Goal: Information Seeking & Learning: Learn about a topic

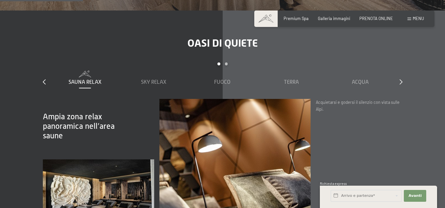
click at [413, 19] on span "Menu" at bounding box center [417, 18] width 11 height 5
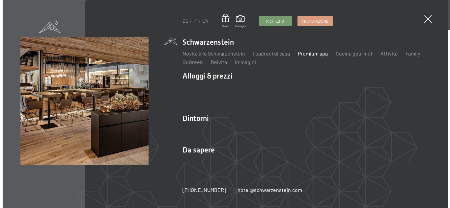
scroll to position [707, 0]
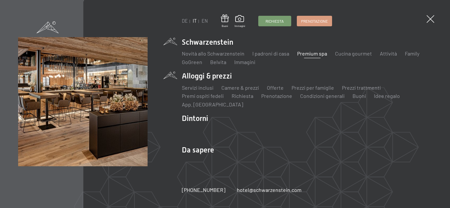
drag, startPoint x: 209, startPoint y: 65, endPoint x: 205, endPoint y: 73, distance: 9.4
click at [210, 65] on li "Belvita" at bounding box center [218, 62] width 16 height 7
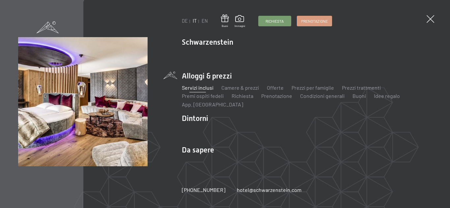
click at [195, 87] on link "Servizi inclusi" at bounding box center [198, 88] width 32 height 6
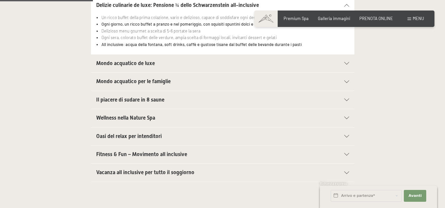
scroll to position [224, 0]
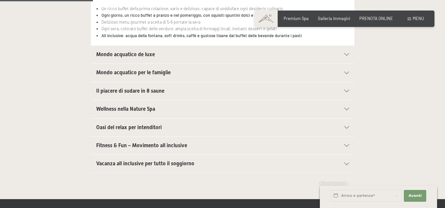
click at [346, 161] on div "Vacanza all inclusive per tutto il soggiorno" at bounding box center [222, 164] width 253 height 18
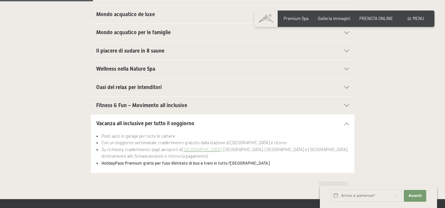
click at [267, 103] on h2 "Fitness & Fun – Movimento all inclusive" at bounding box center [209, 105] width 227 height 7
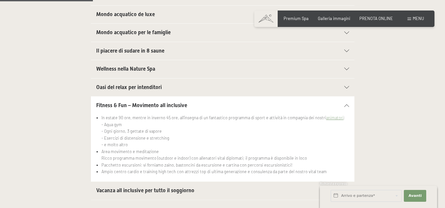
click at [152, 67] on span "Wellness nella Nature Spa" at bounding box center [125, 69] width 59 height 6
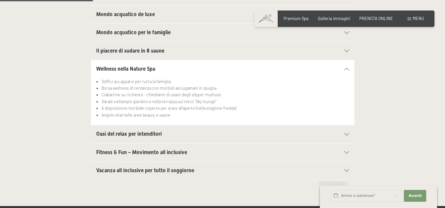
click at [147, 132] on span "Oasi del relax per intenditori" at bounding box center [129, 134] width 66 height 6
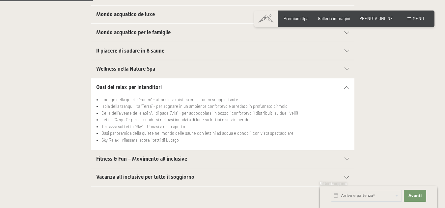
click at [149, 51] on span "Il piacere di sudare in 8 saune" at bounding box center [130, 51] width 68 height 6
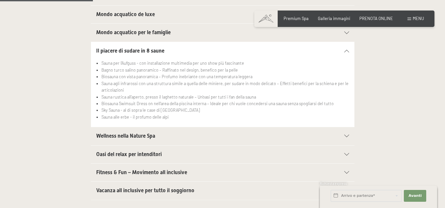
click at [152, 36] on h2 "Mondo acquatico per le famiglie" at bounding box center [209, 32] width 227 height 7
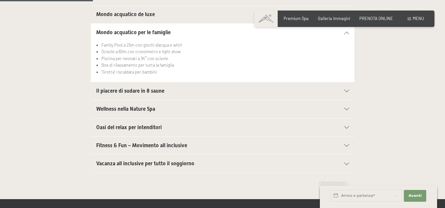
click at [151, 15] on span "Mondo acquatico de luxe" at bounding box center [125, 14] width 59 height 6
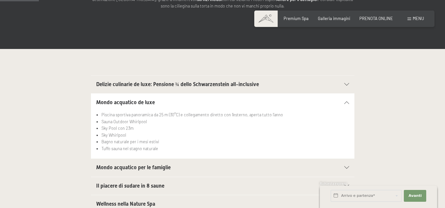
scroll to position [0, 0]
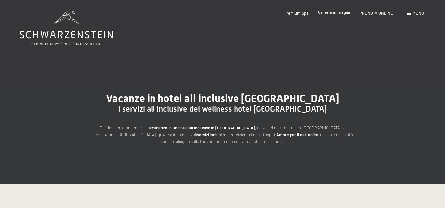
click at [334, 16] on div "Premium Spa Galleria immagini PRENOTA ONLINE" at bounding box center [333, 14] width 137 height 6
click at [335, 13] on span "Galleria immagini" at bounding box center [334, 12] width 32 height 5
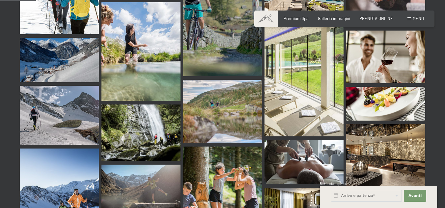
scroll to position [531, 0]
